Goal: Find specific page/section: Find specific page/section

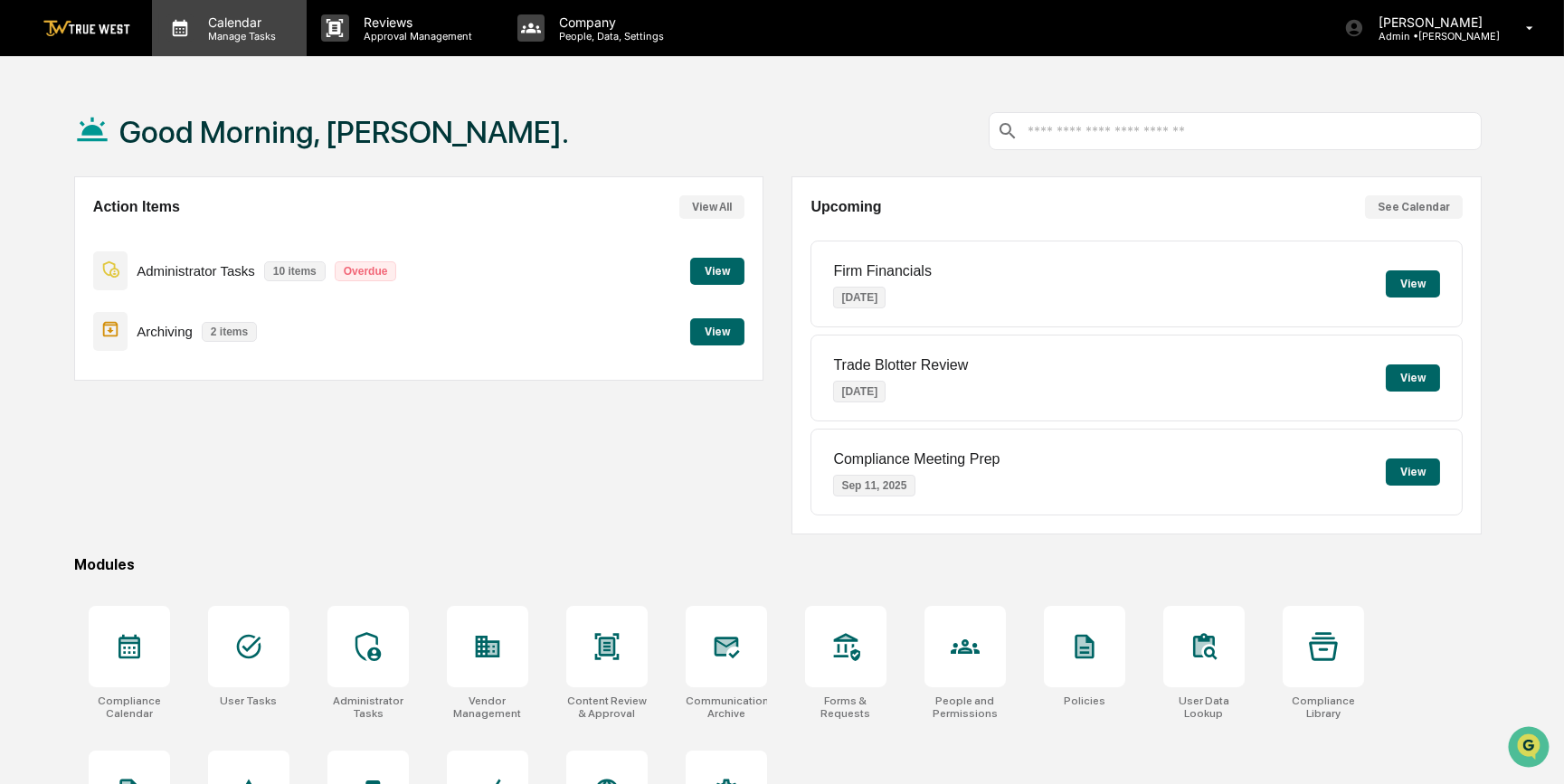
click at [217, 27] on p "Calendar" at bounding box center [239, 22] width 91 height 15
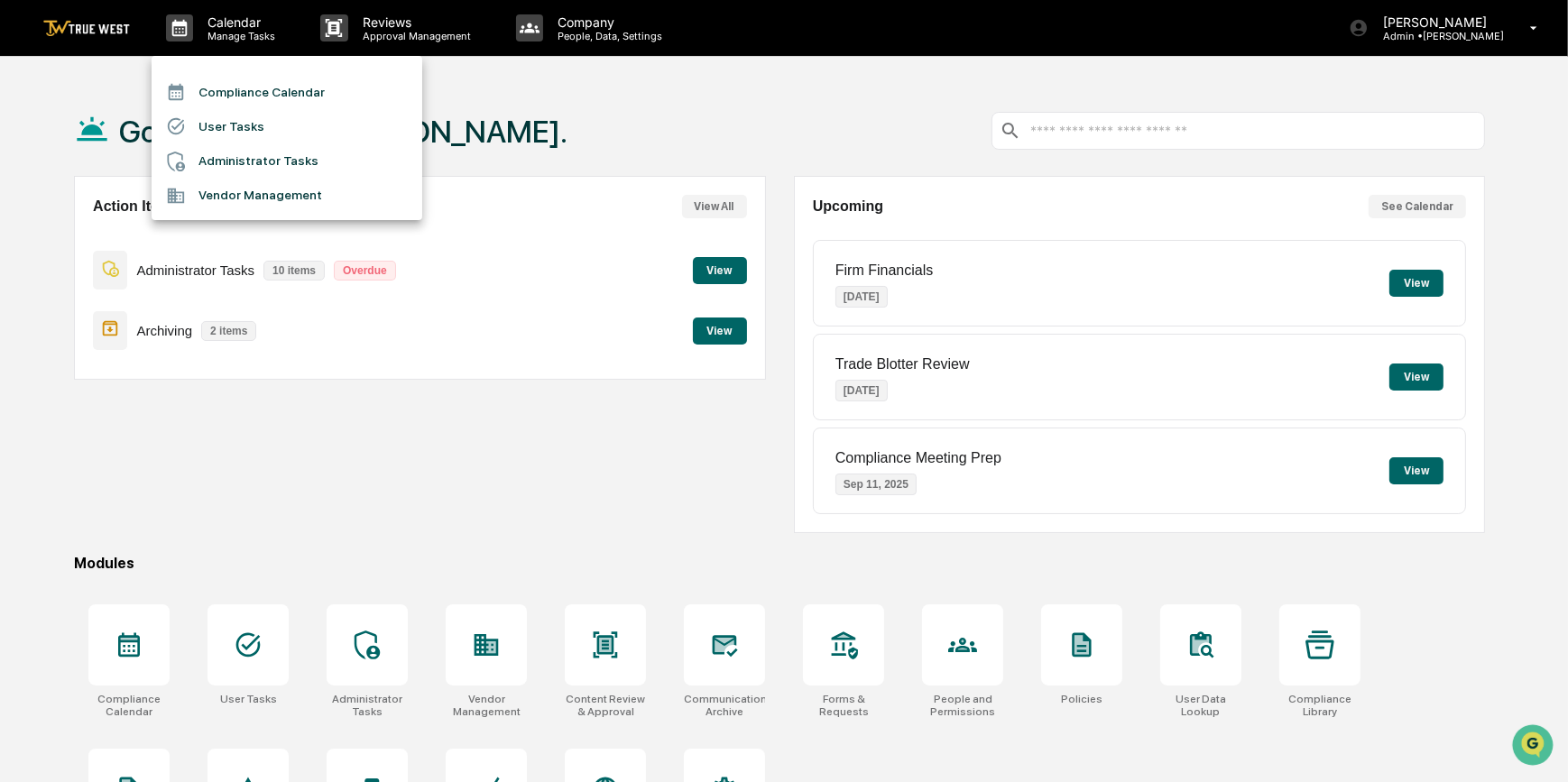
click at [255, 94] on li "Compliance Calendar" at bounding box center [286, 92] width 271 height 34
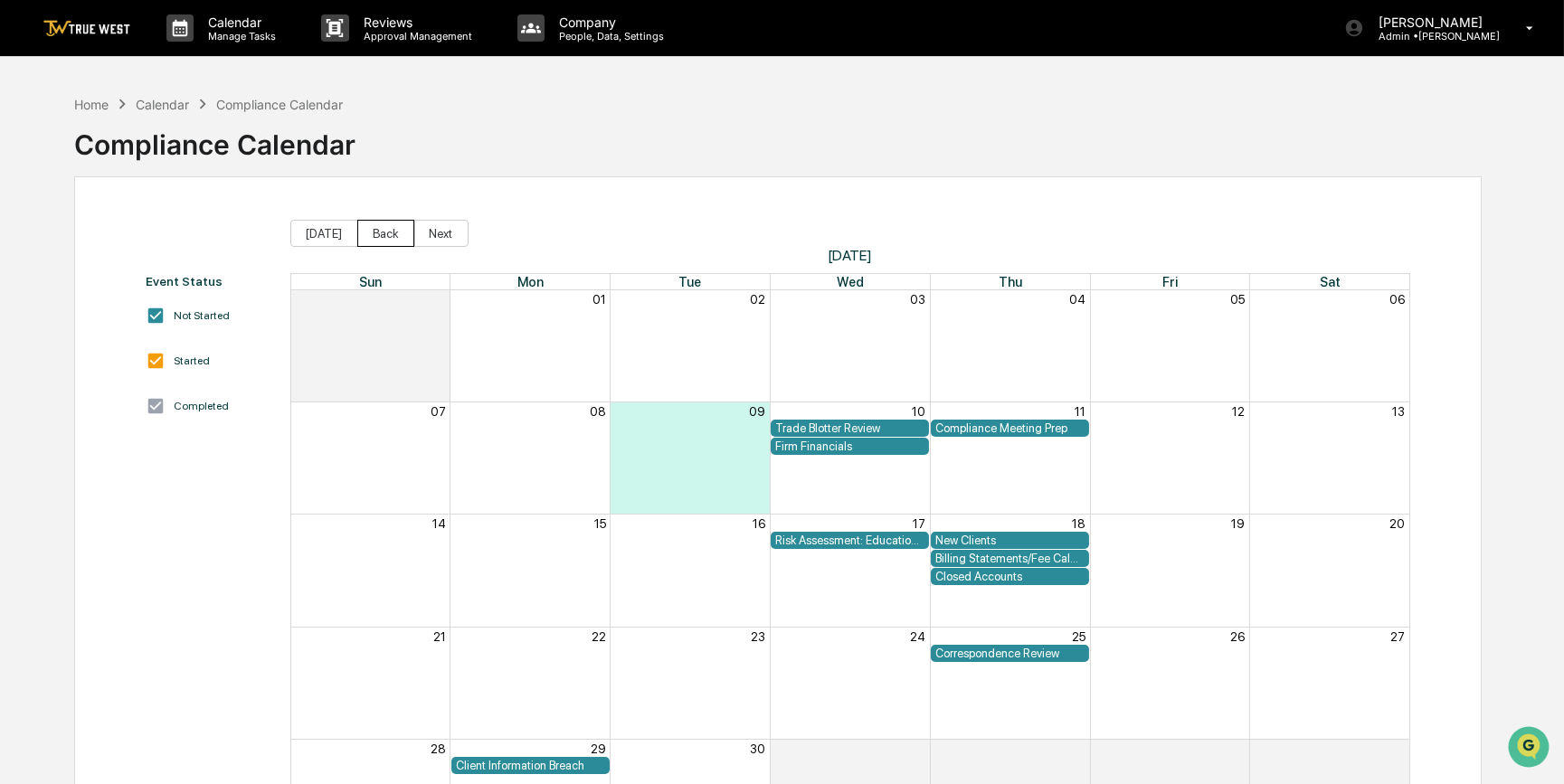
click at [368, 231] on button "Back" at bounding box center [386, 233] width 57 height 27
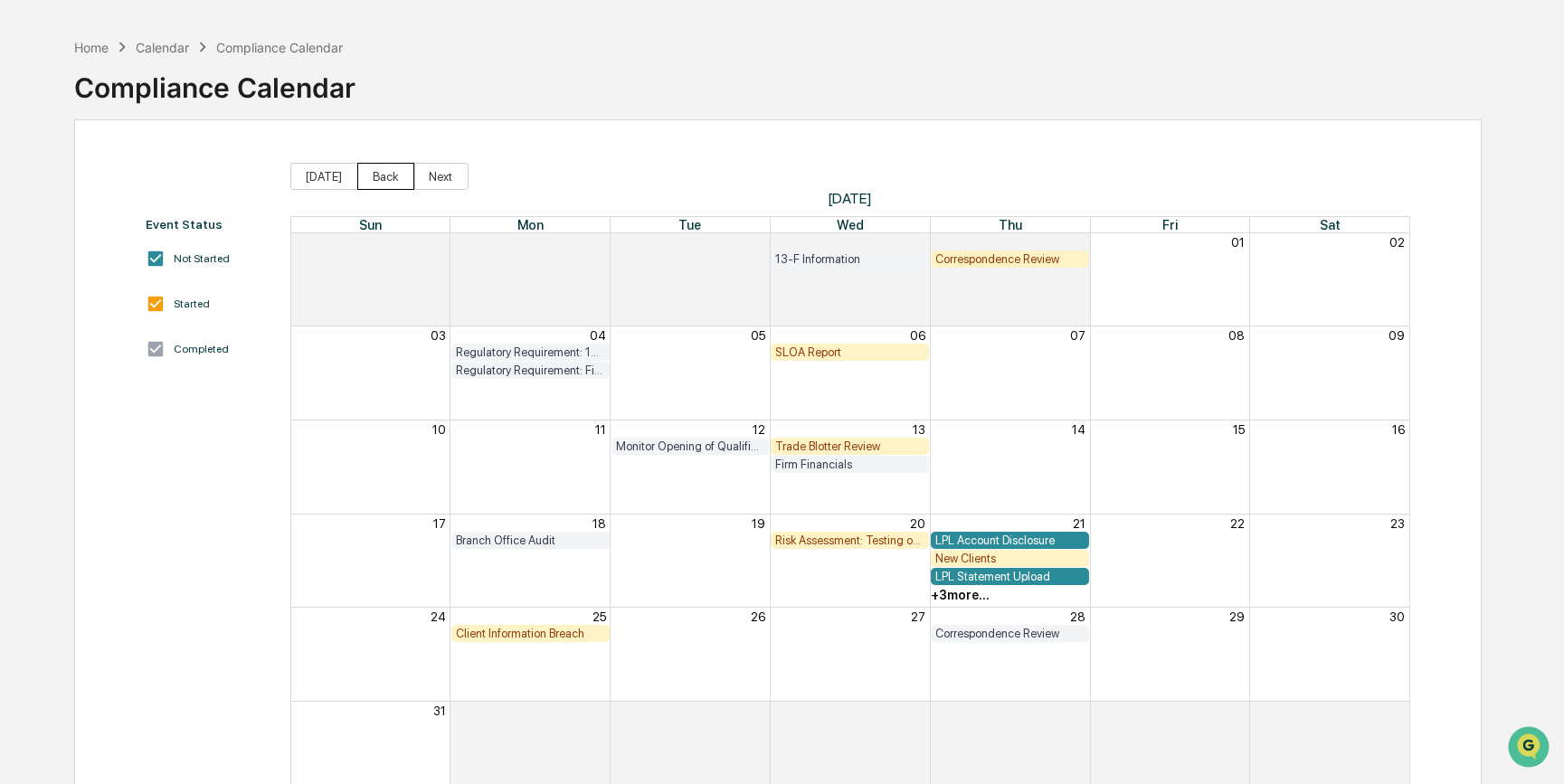
scroll to position [28, 0]
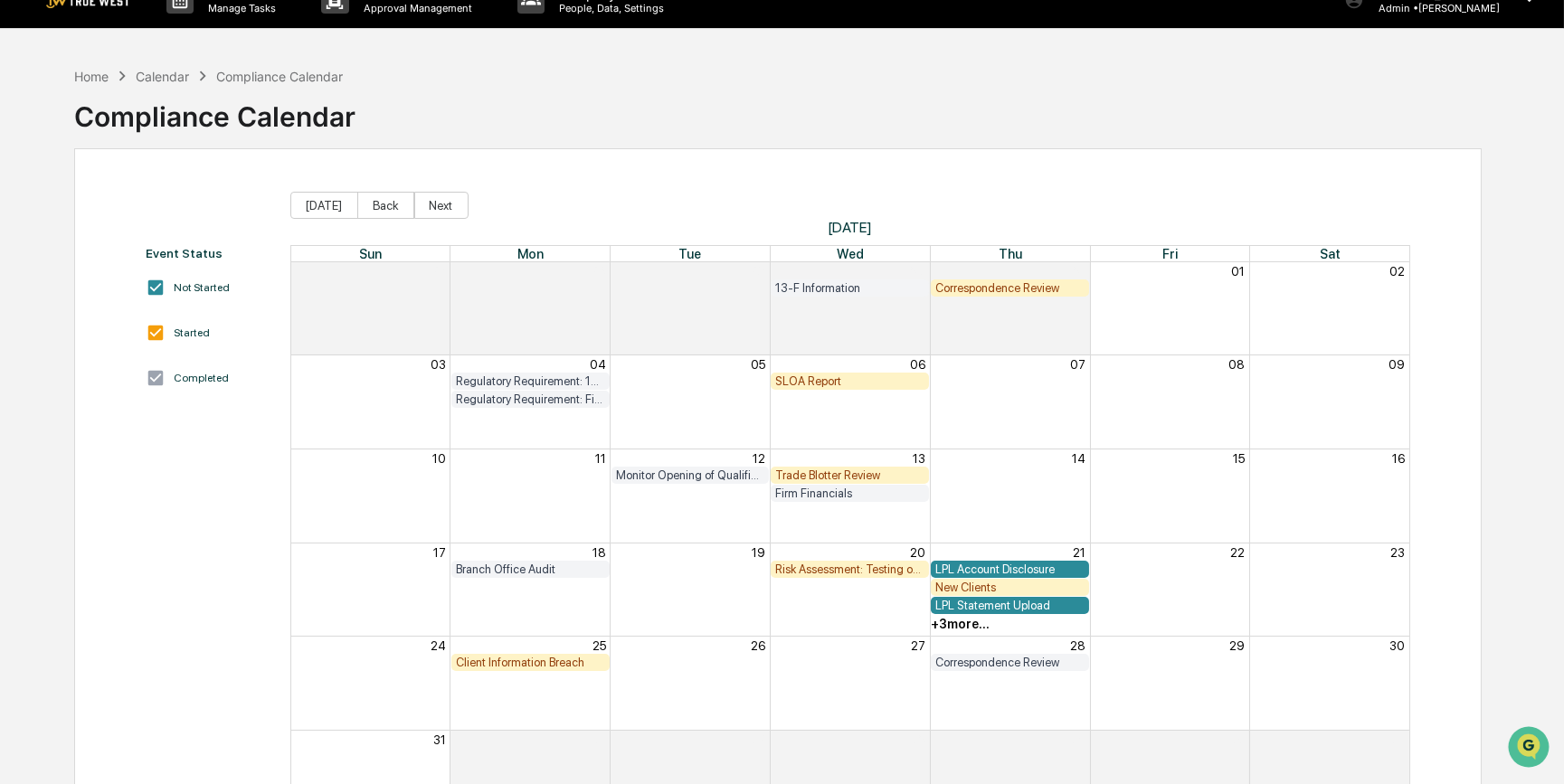
click at [970, 626] on div "+ 3 more..." at bounding box center [961, 623] width 59 height 14
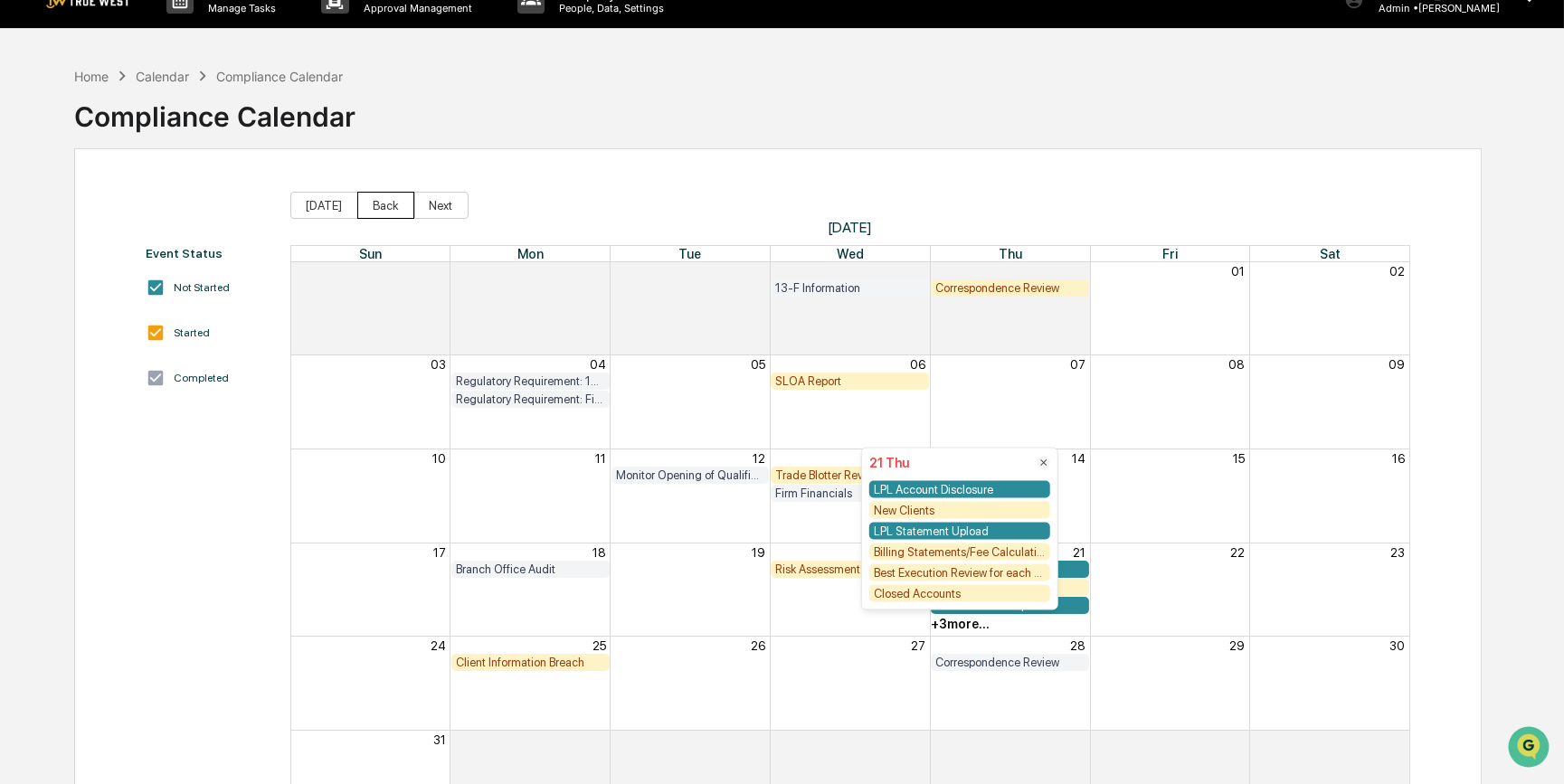
click at [374, 213] on button "Back" at bounding box center [386, 205] width 57 height 27
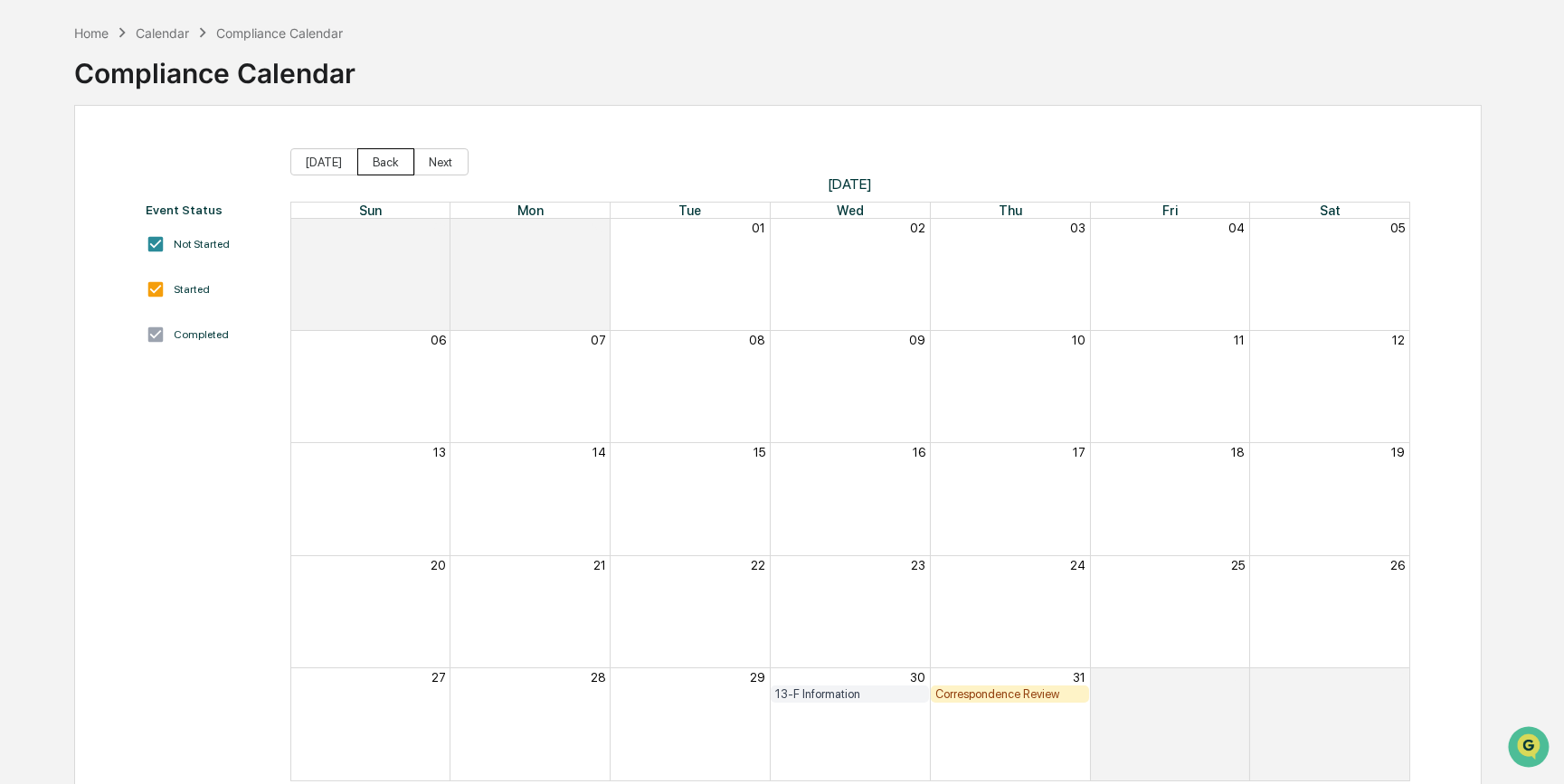
scroll to position [111, 0]
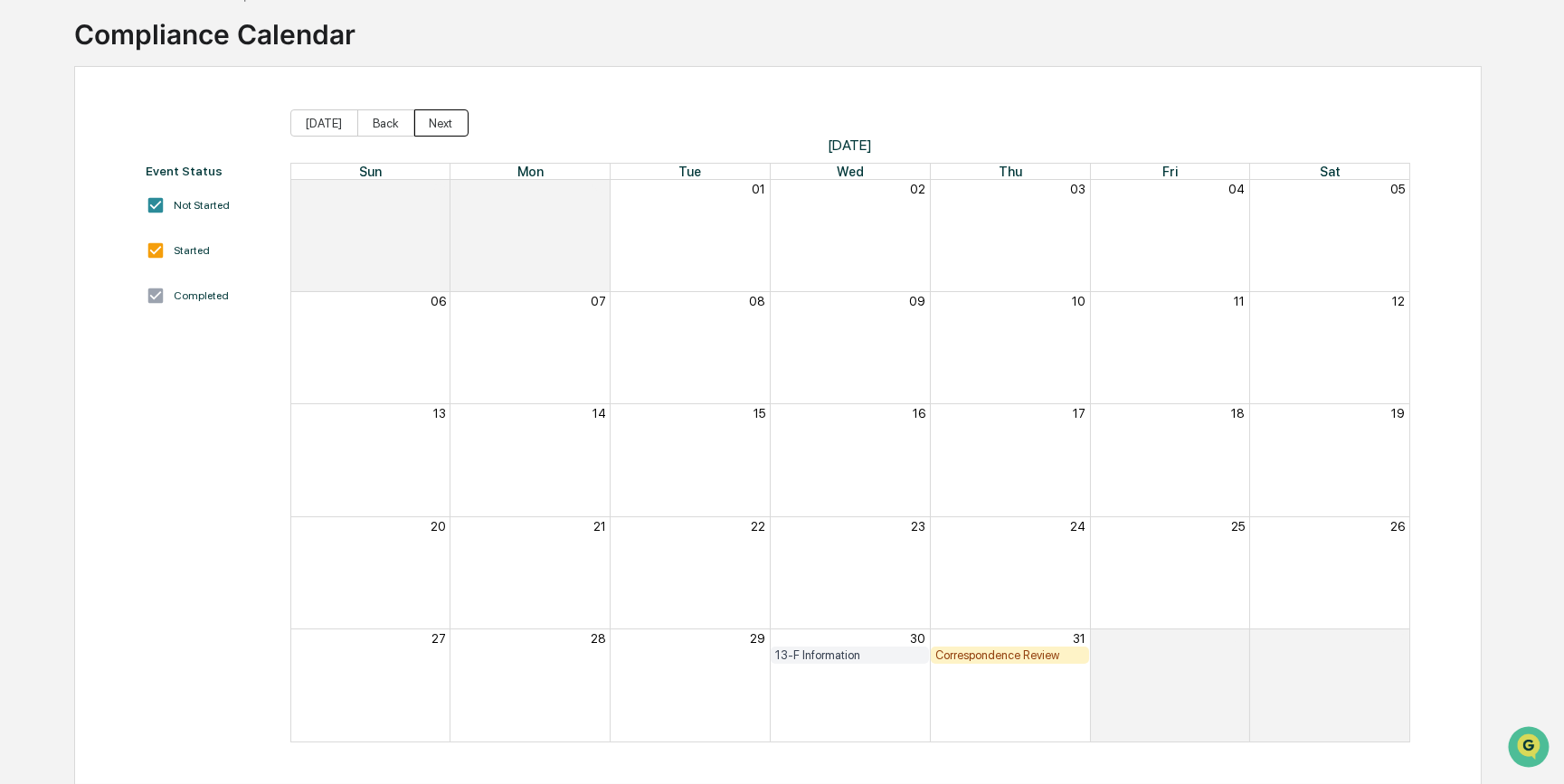
click at [419, 122] on button "Next" at bounding box center [440, 123] width 54 height 27
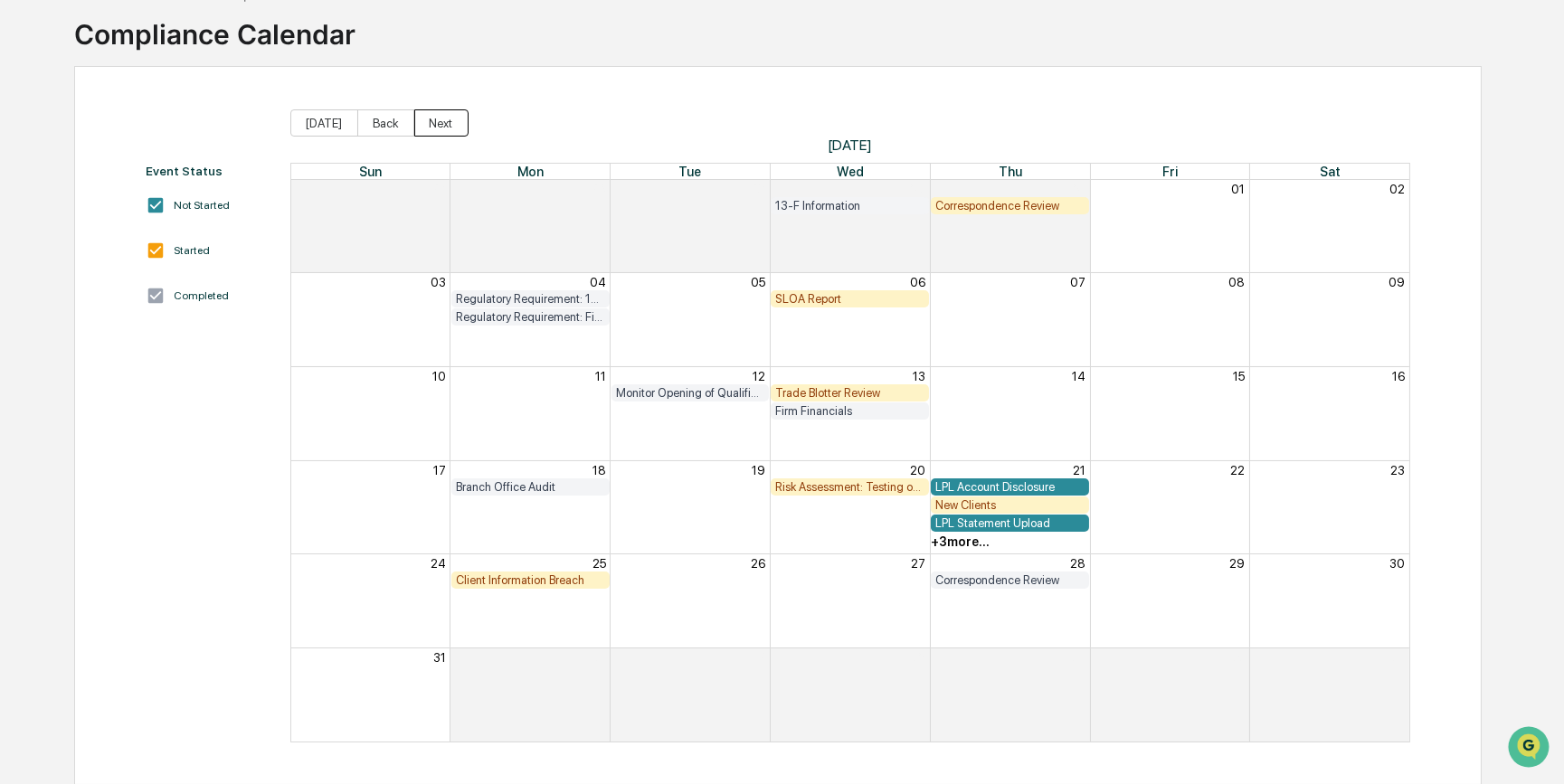
click at [441, 131] on button "Next" at bounding box center [440, 123] width 54 height 27
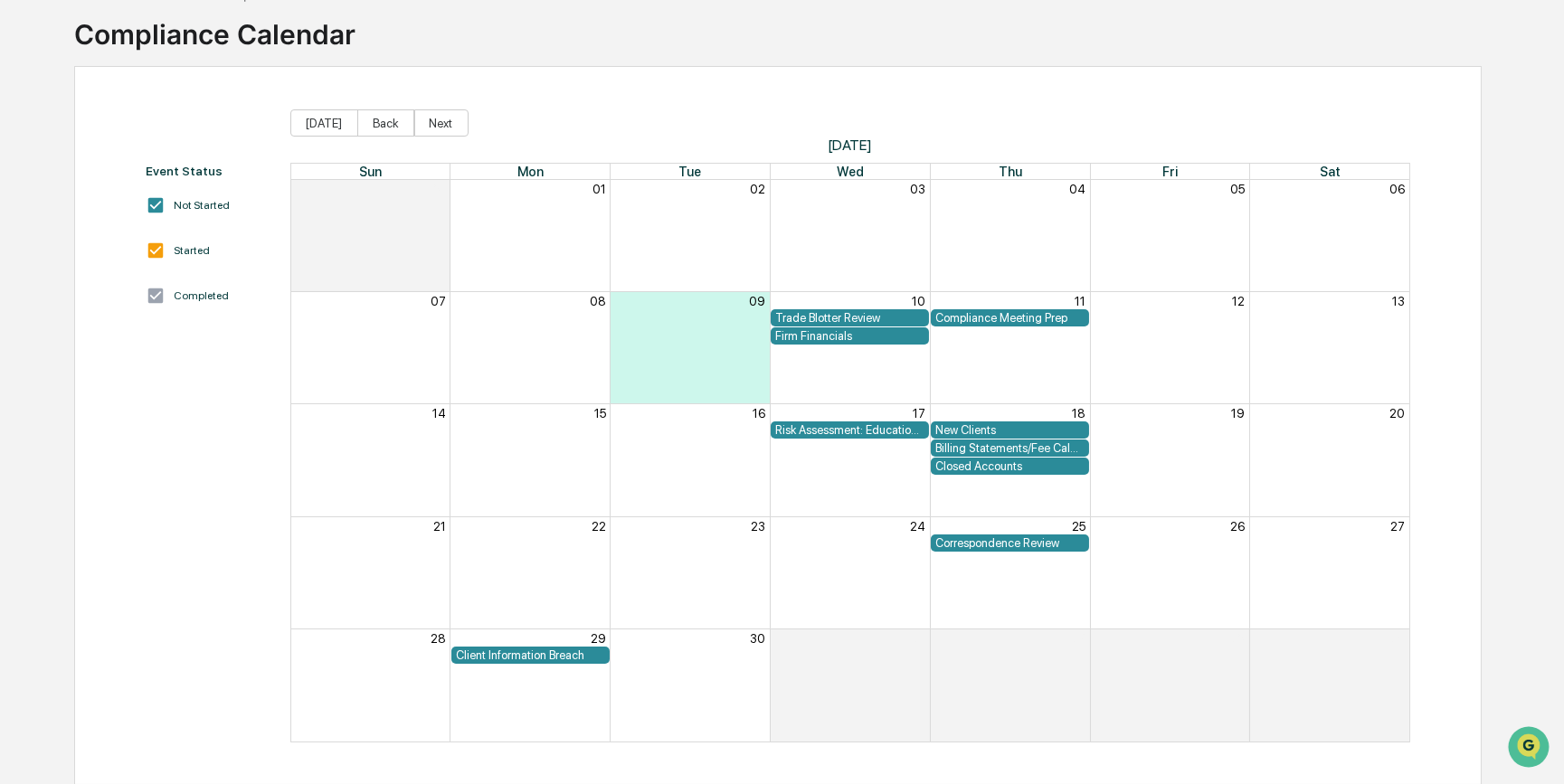
click at [915, 66] on div "Event Status Not Started Started Completed [DATE] Back Next [DATE] Sun Mon Tue …" at bounding box center [778, 425] width 1408 height 719
